Goal: Complete application form

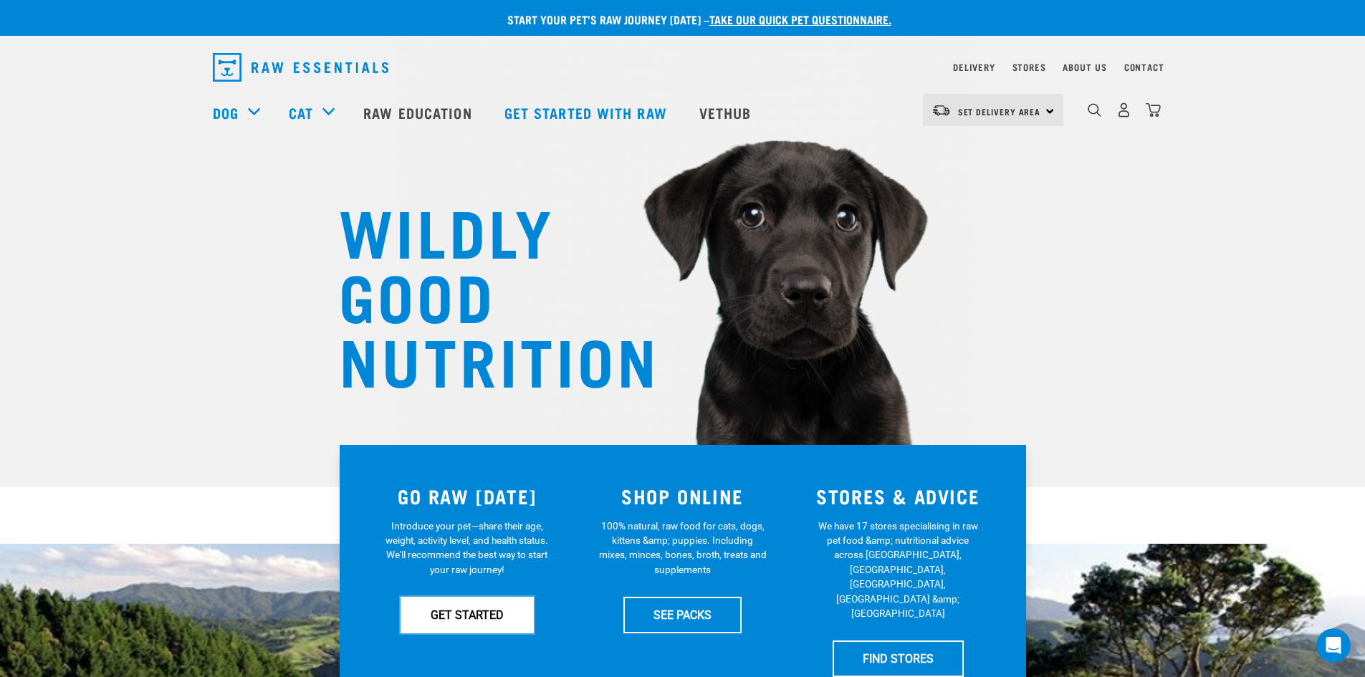
click at [450, 625] on link "GET STARTED" at bounding box center [466, 615] width 133 height 36
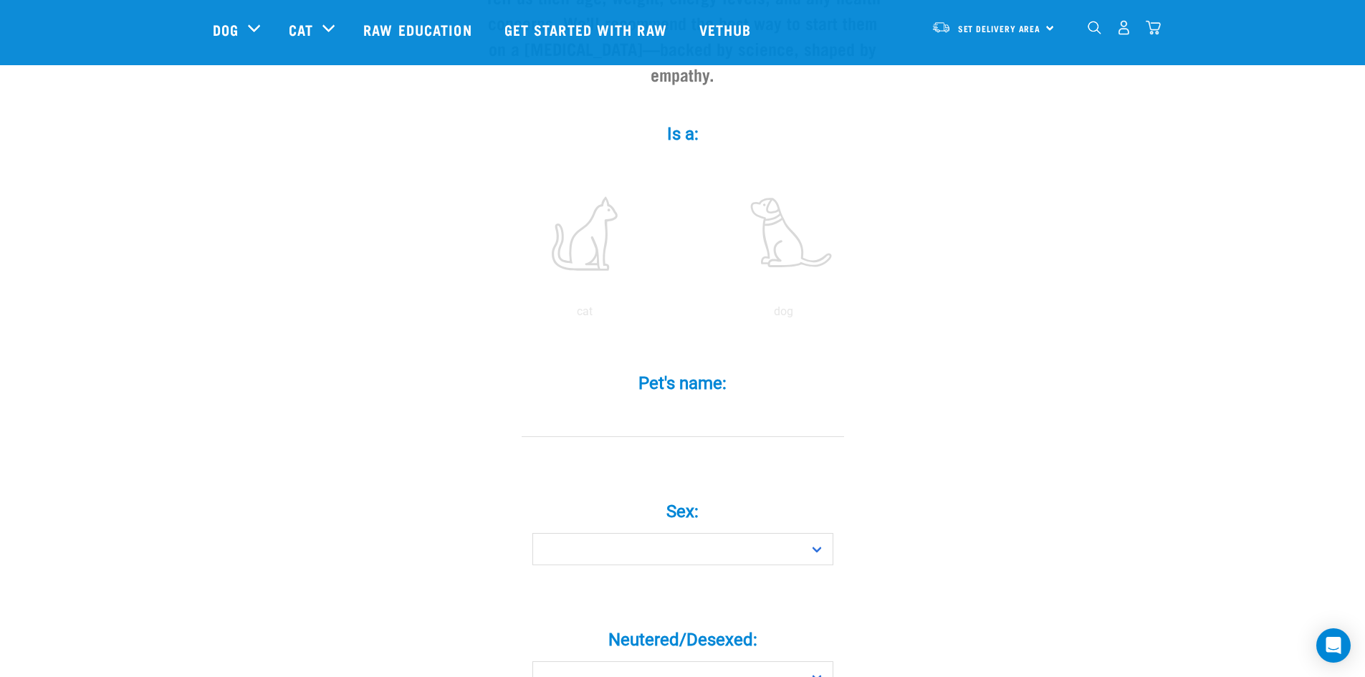
scroll to position [72, 0]
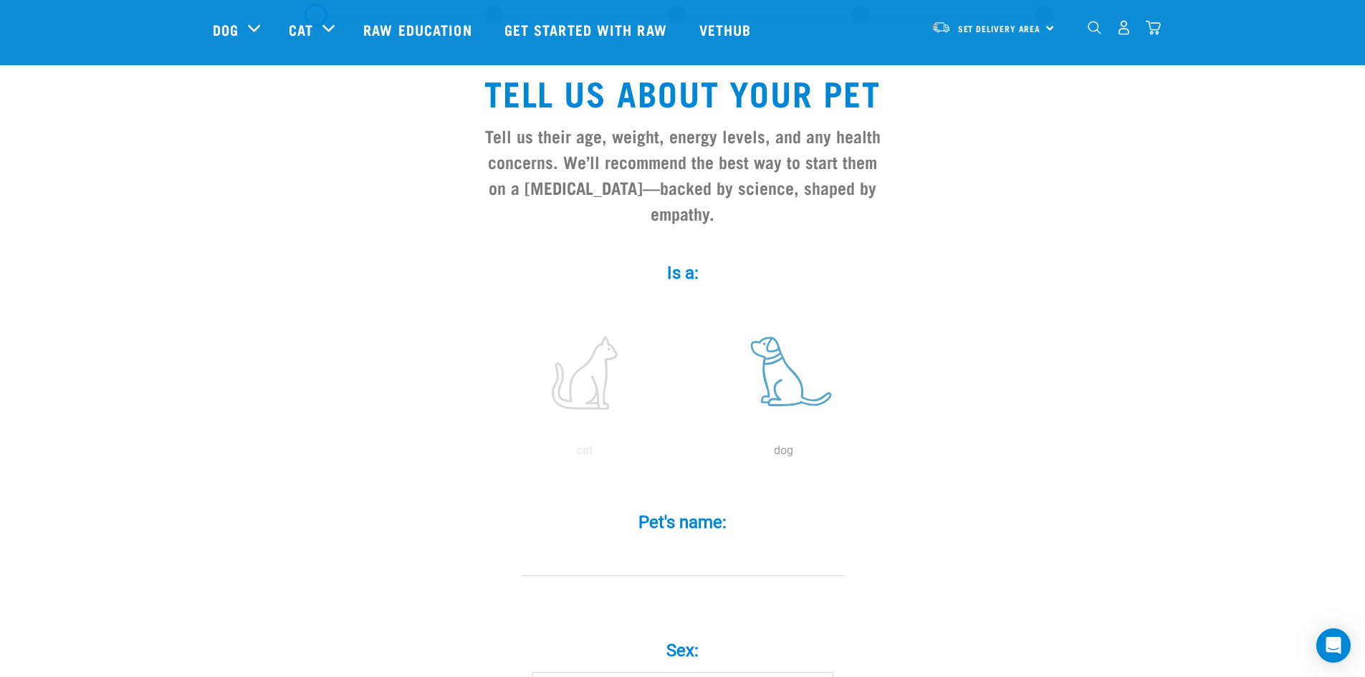
click at [784, 342] on label at bounding box center [783, 373] width 193 height 122
click at [684, 454] on input "radio" at bounding box center [684, 454] width 0 height 0
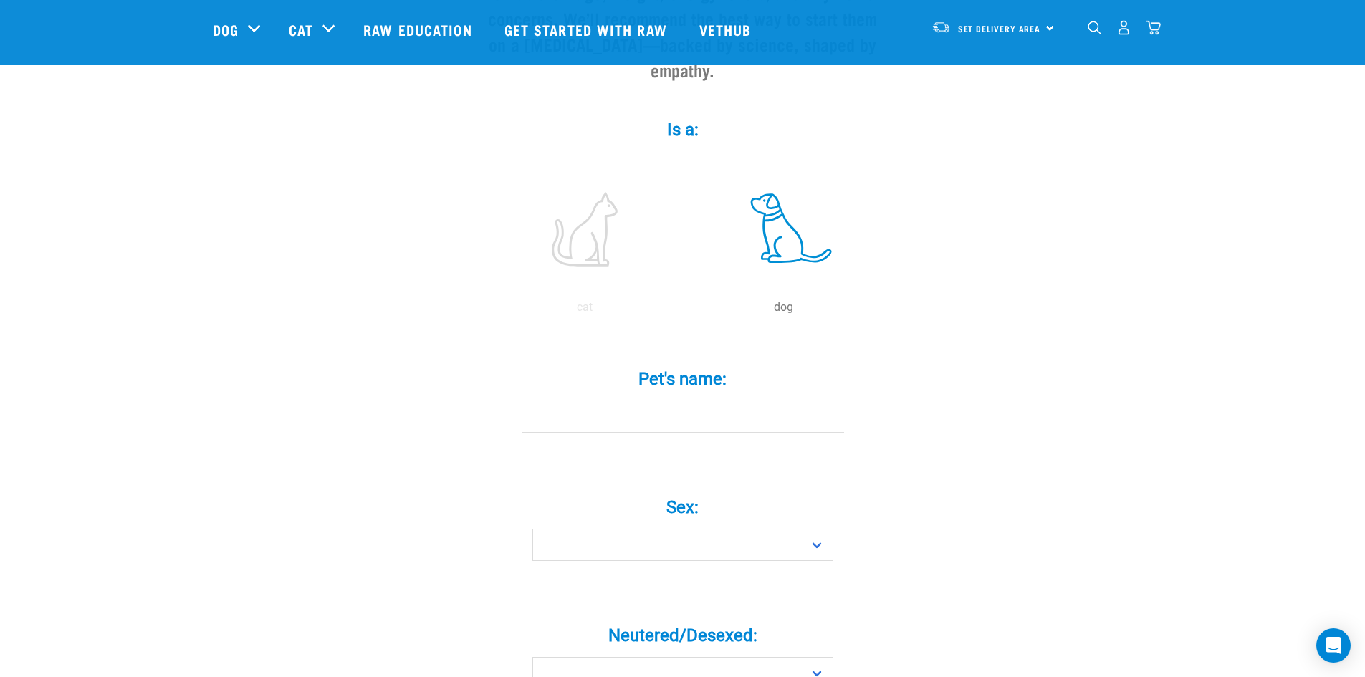
click at [676, 400] on input "Pet's name: *" at bounding box center [683, 416] width 322 height 32
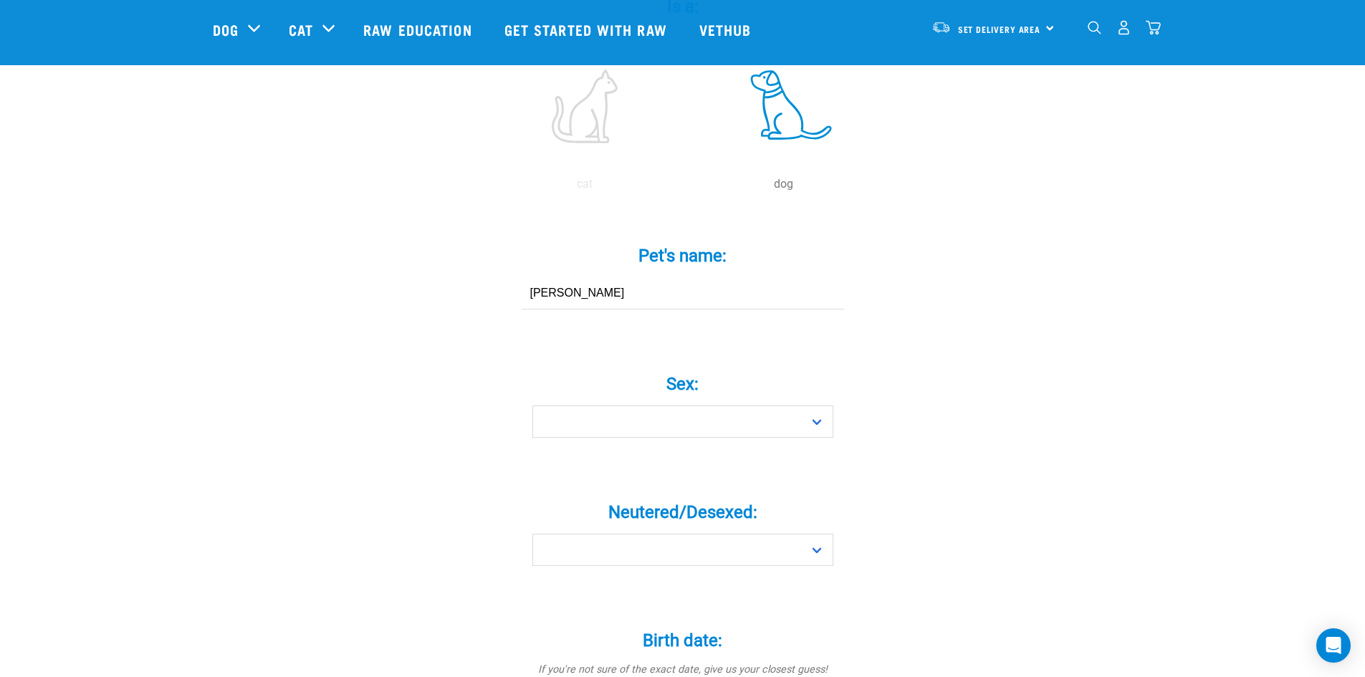
scroll to position [358, 0]
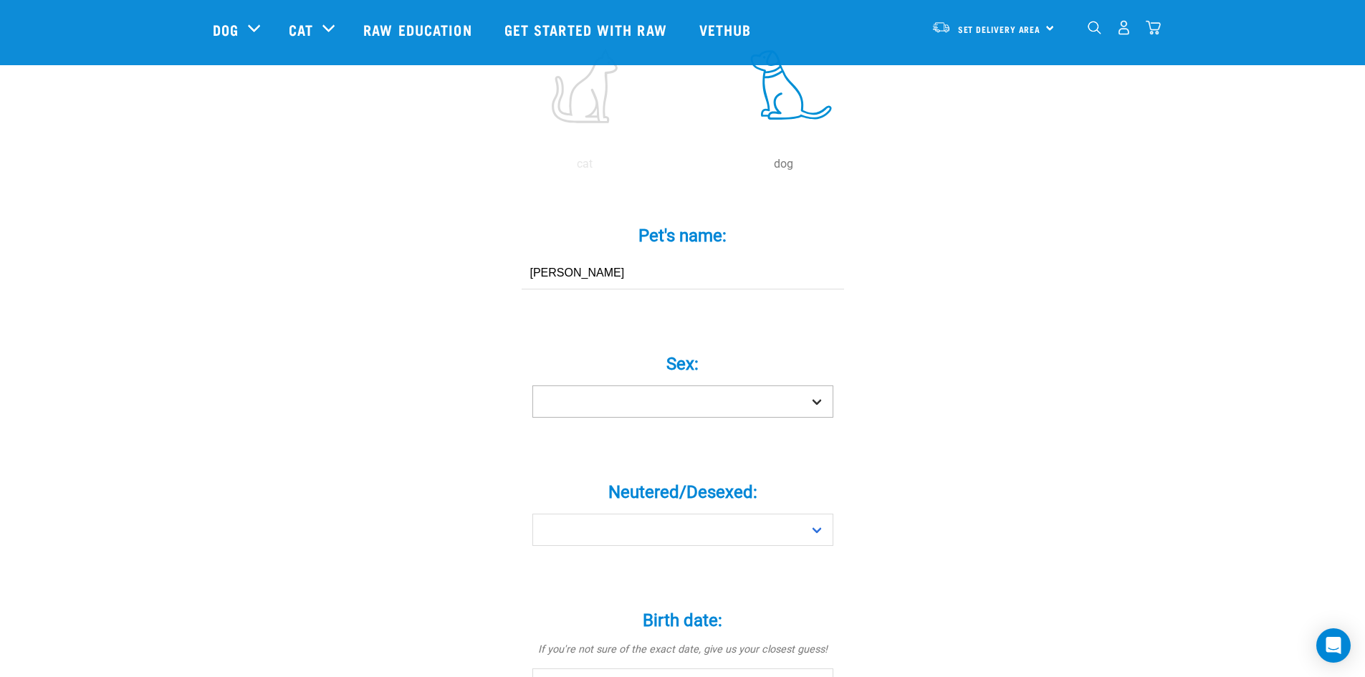
type input "Winston"
click at [788, 385] on select "Boy Girl" at bounding box center [682, 401] width 301 height 32
select select "boy"
click at [532, 385] on select "Boy Girl" at bounding box center [682, 401] width 301 height 32
click at [753, 514] on select "Yes No" at bounding box center [682, 530] width 301 height 32
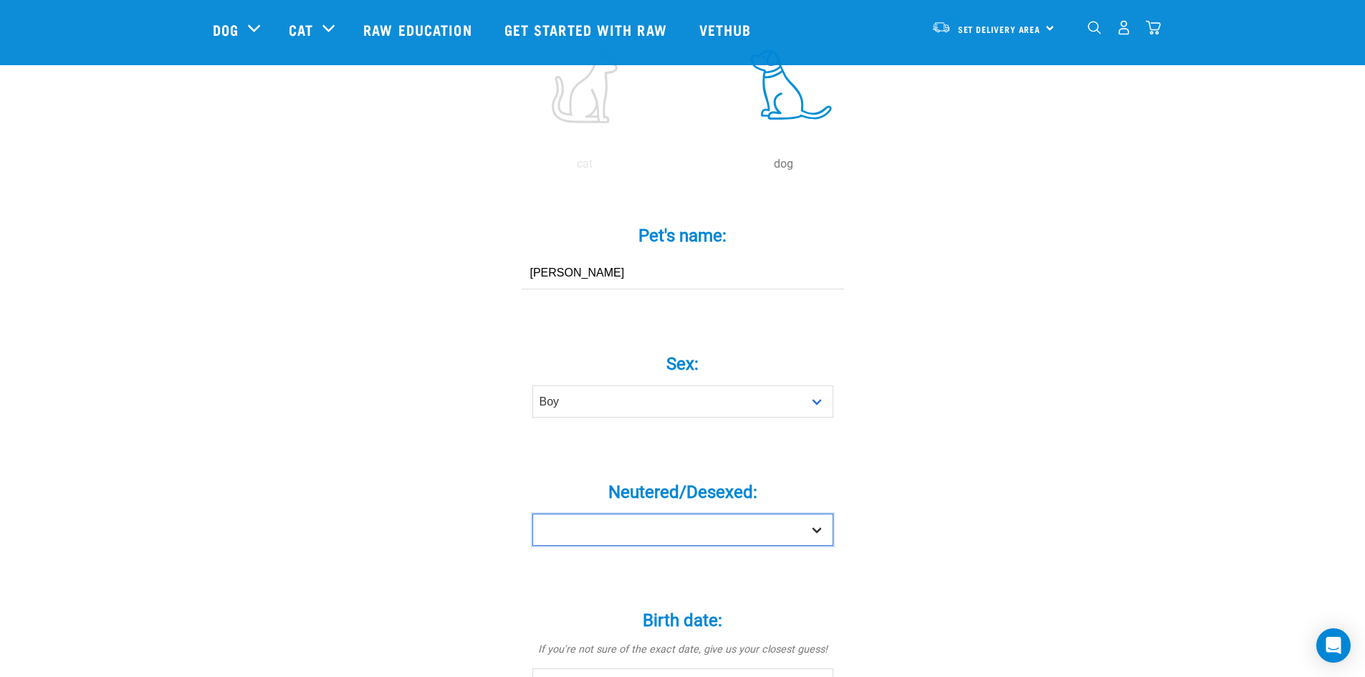
select select "no"
click at [532, 514] on select "Yes No" at bounding box center [682, 530] width 301 height 32
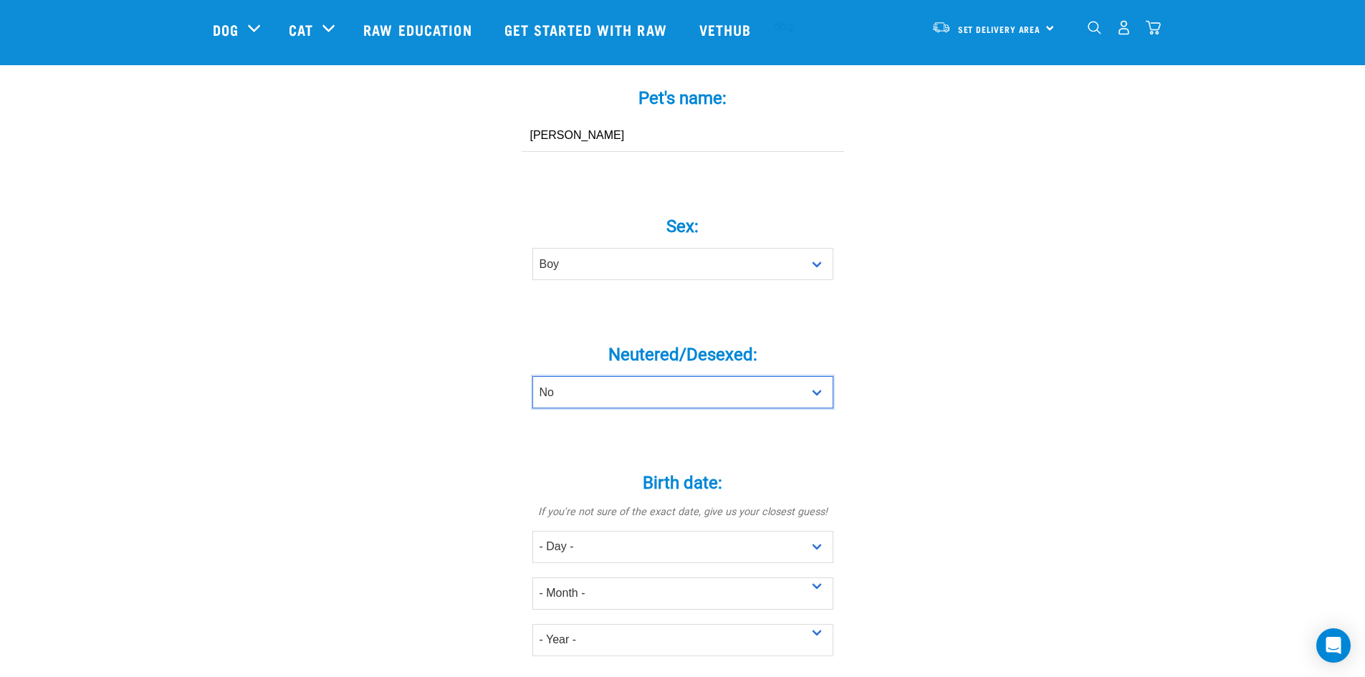
scroll to position [501, 0]
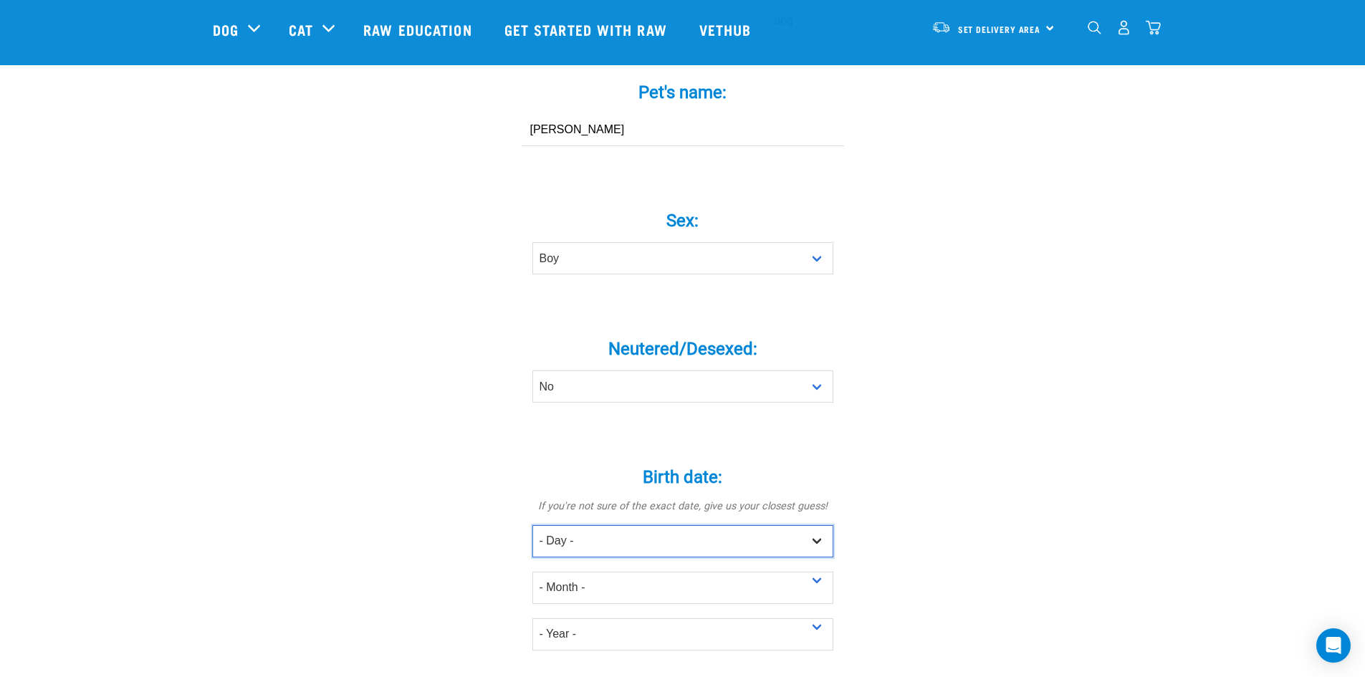
click at [804, 525] on select "- Day - 1 2 3 4 5 6 7 8 9 10 11 12 13 14 15 16 17 18 19 20 21 22 23 24 25 26 27" at bounding box center [682, 541] width 301 height 32
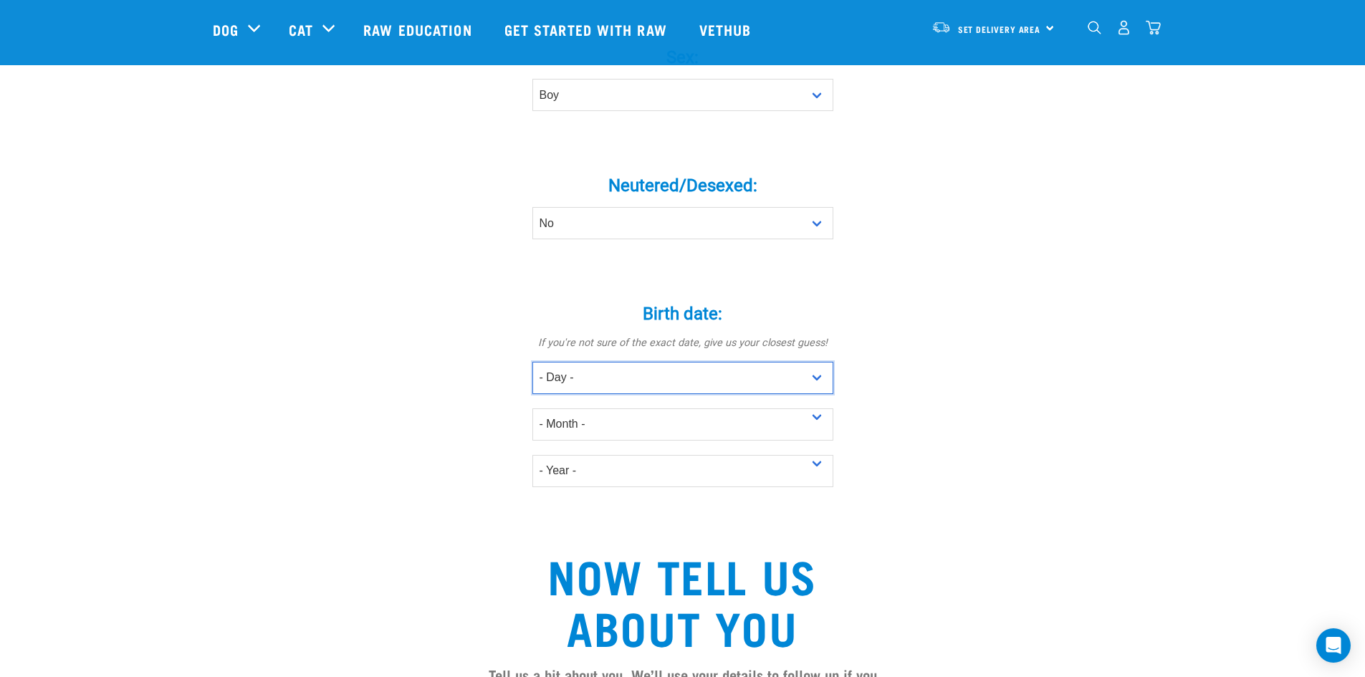
scroll to position [673, 0]
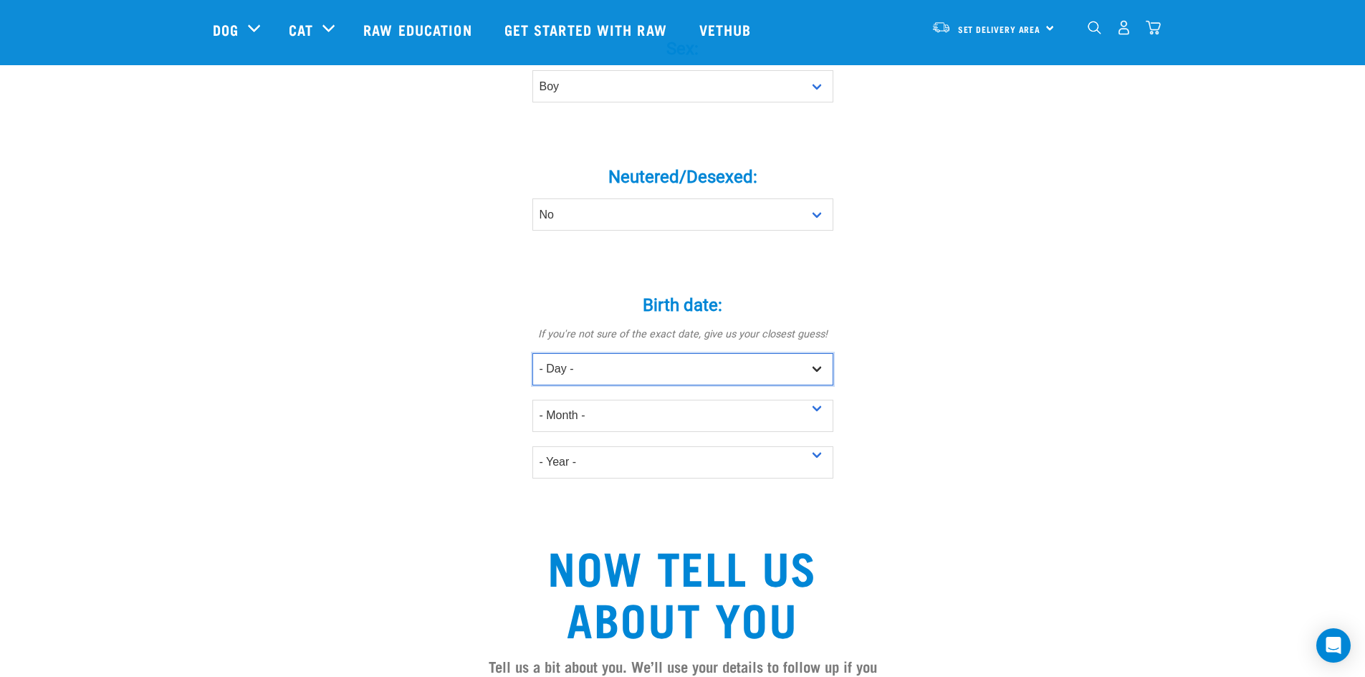
drag, startPoint x: 619, startPoint y: 345, endPoint x: 608, endPoint y: 329, distance: 19.7
click at [619, 353] on select "- Day - 1 2 3 4 5 6 7 8 9 10 11 12 13 14 15 16 17 18 19 20 21 22 23 24 25 26 27" at bounding box center [682, 369] width 301 height 32
select select "25"
click at [532, 353] on select "- Day - 1 2 3 4 5 6 7 8 9 10 11 12 13 14 15 16 17 18 19 20 21 22 23 24 25 26 27" at bounding box center [682, 369] width 301 height 32
click at [633, 400] on select "- Month - January February March April May June July August September October N…" at bounding box center [682, 416] width 301 height 32
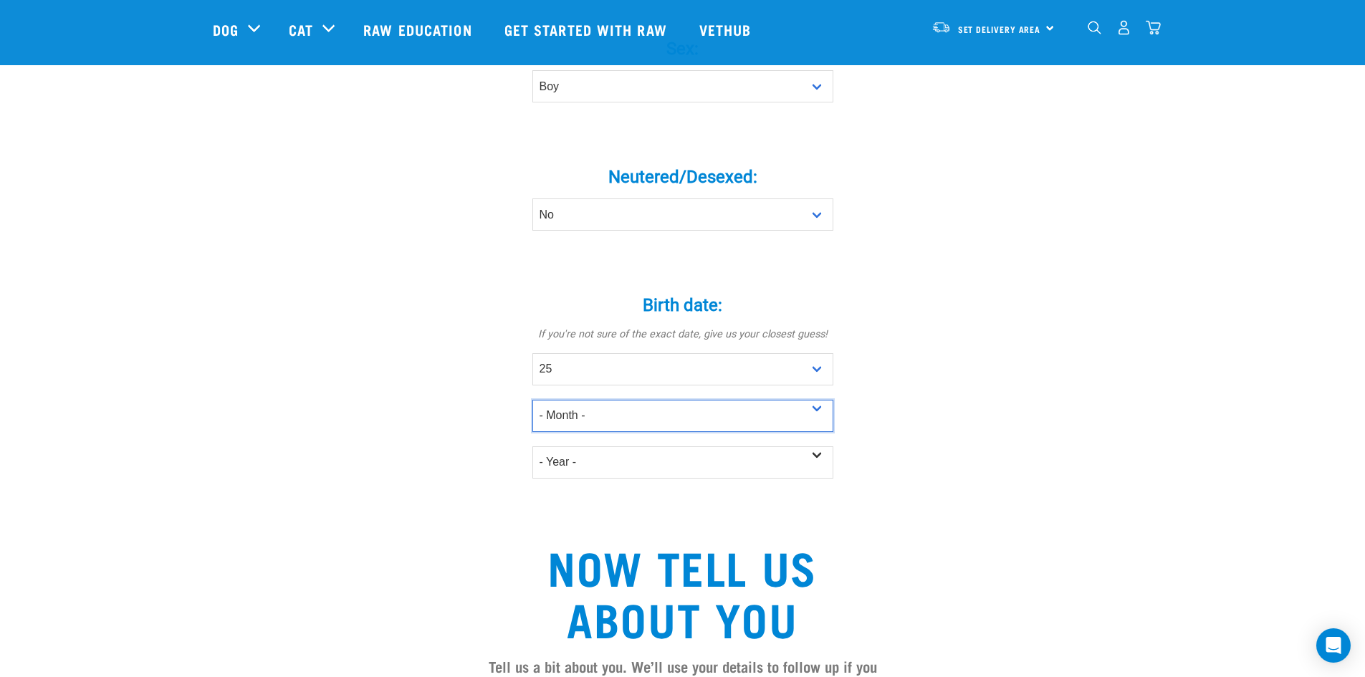
select select "June"
click at [532, 400] on select "- Month - January February March April May June July August September October N…" at bounding box center [682, 416] width 301 height 32
click at [630, 446] on select "- Year - 2025 2024 2023 2022 2021 2020 2019 2018 2017 2016 2015 2014 2013 2012" at bounding box center [682, 462] width 301 height 32
select select "2025"
click at [532, 446] on select "- Year - 2025 2024 2023 2022 2021 2020 2019 2018 2017 2016 2015 2014 2013 2012" at bounding box center [682, 462] width 301 height 32
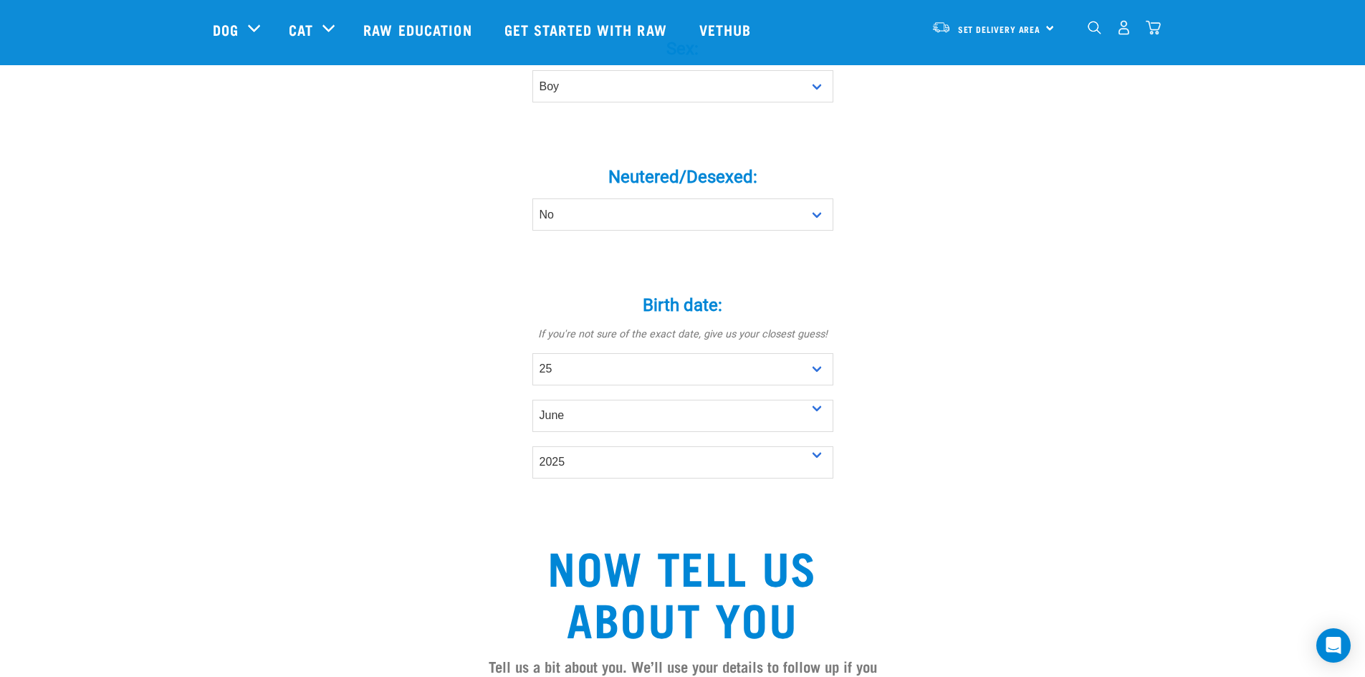
click at [964, 403] on div "Tell us about your pet Tell us their age, weight, energy levels, and any health…" at bounding box center [683, 296] width 940 height 1709
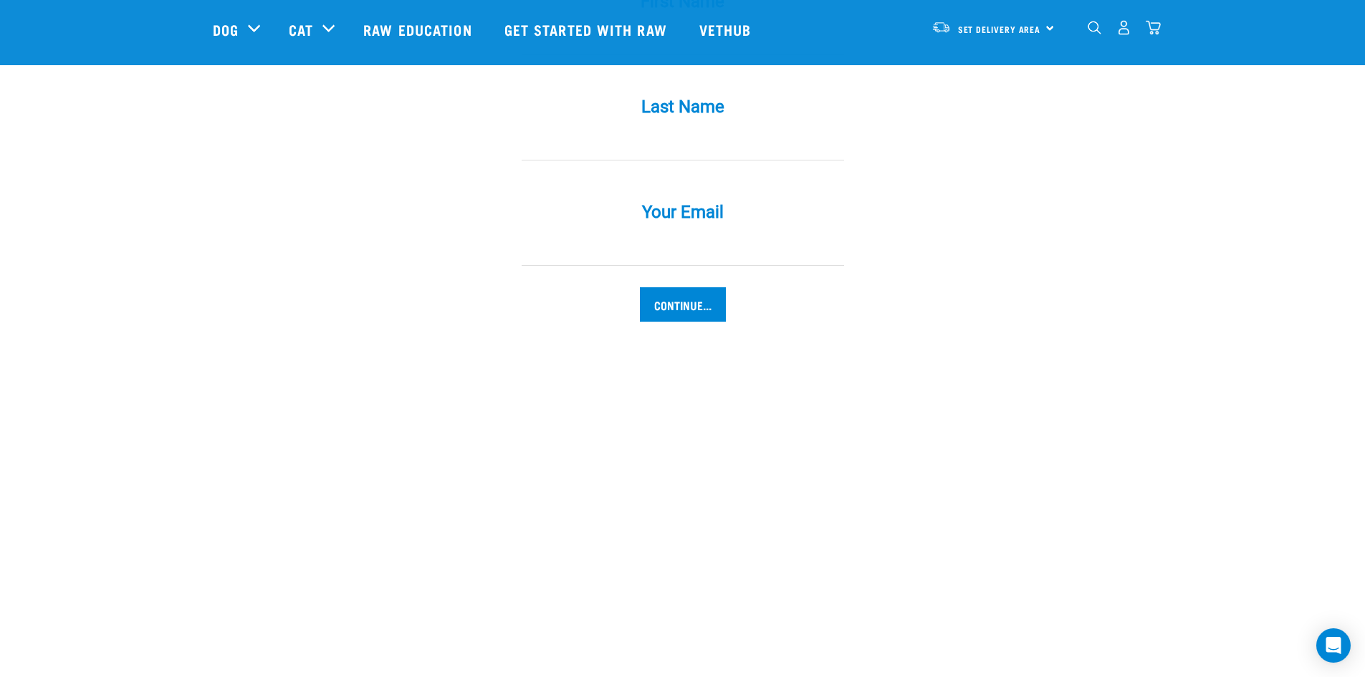
scroll to position [1484, 0]
